Goal: Transaction & Acquisition: Subscribe to service/newsletter

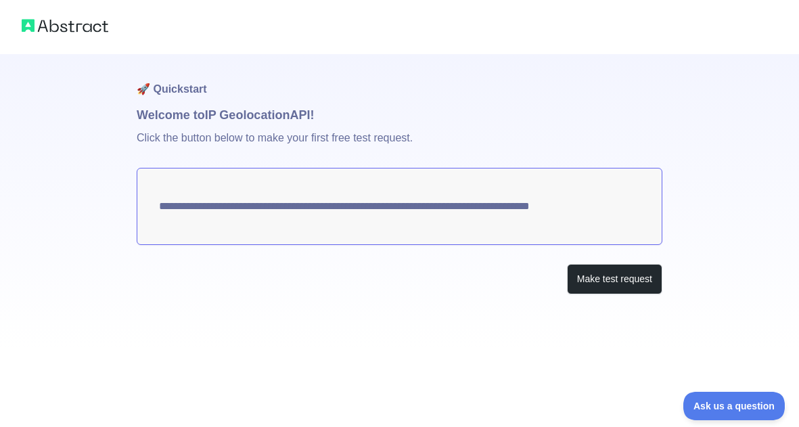
click at [374, 199] on textarea "**********" at bounding box center [399, 206] width 525 height 77
drag, startPoint x: 619, startPoint y: 278, endPoint x: 612, endPoint y: 279, distance: 6.8
click at [619, 278] on button "Make test request" at bounding box center [614, 279] width 95 height 30
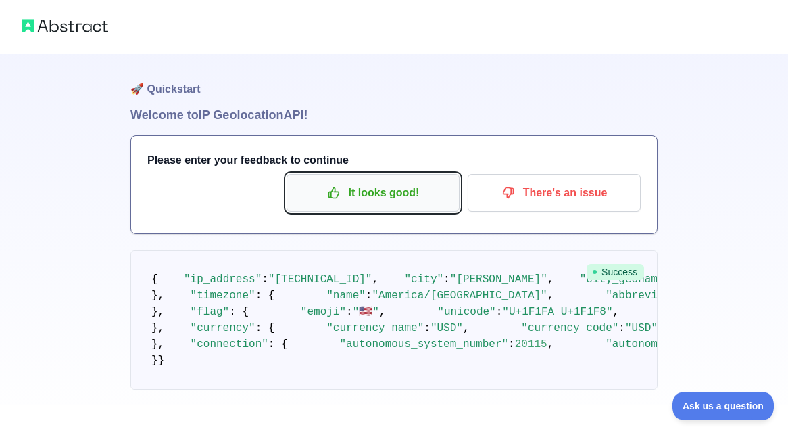
click at [402, 186] on p "It looks good!" at bounding box center [373, 192] width 153 height 23
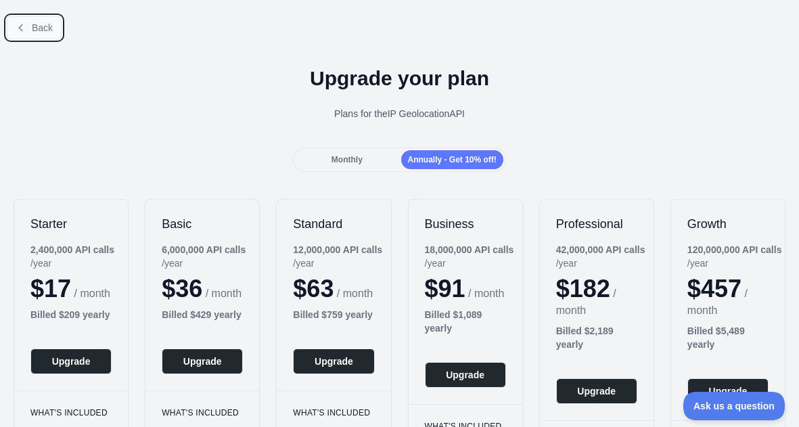
click at [35, 20] on button "Back" at bounding box center [34, 27] width 55 height 23
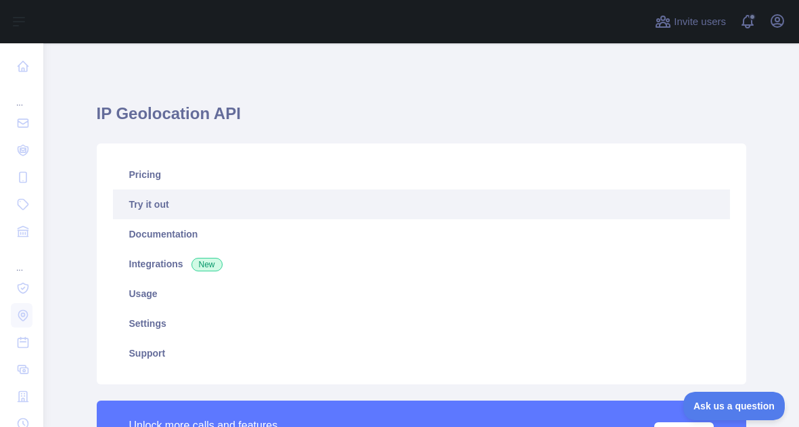
click at [156, 197] on link "Try it out" at bounding box center [421, 204] width 617 height 30
